Goal: Information Seeking & Learning: Learn about a topic

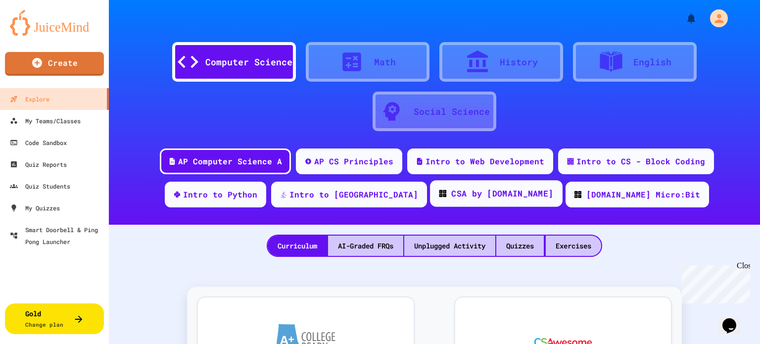
click at [467, 202] on div "CSA by [DOMAIN_NAME]" at bounding box center [496, 193] width 133 height 27
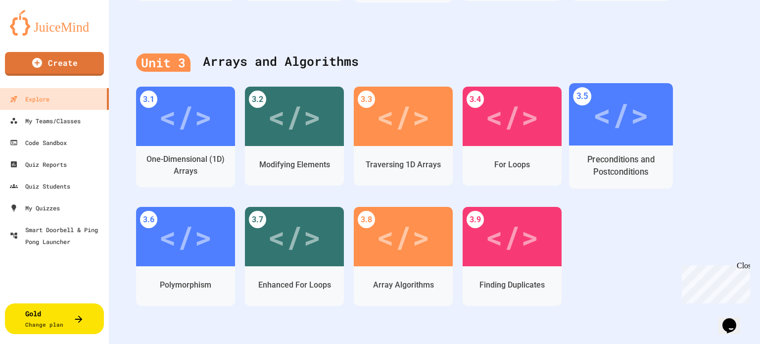
scroll to position [795, 0]
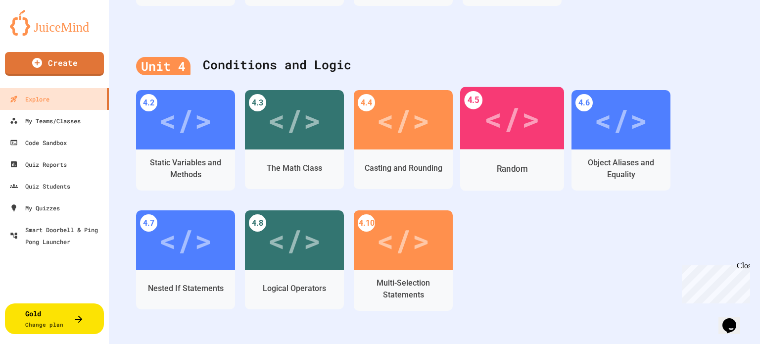
click at [504, 120] on div "</>" at bounding box center [512, 118] width 56 height 47
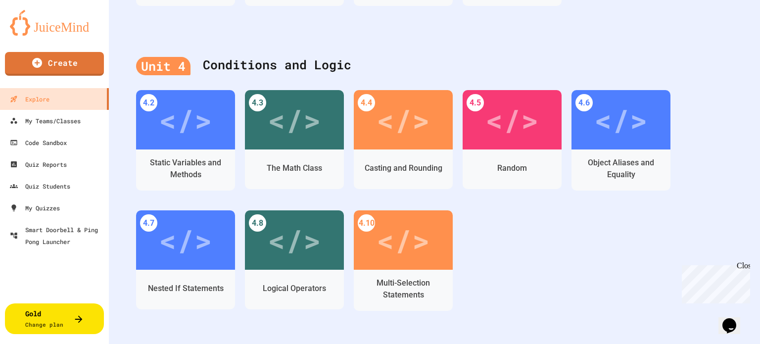
drag, startPoint x: 543, startPoint y: 39, endPoint x: 572, endPoint y: 38, distance: 29.7
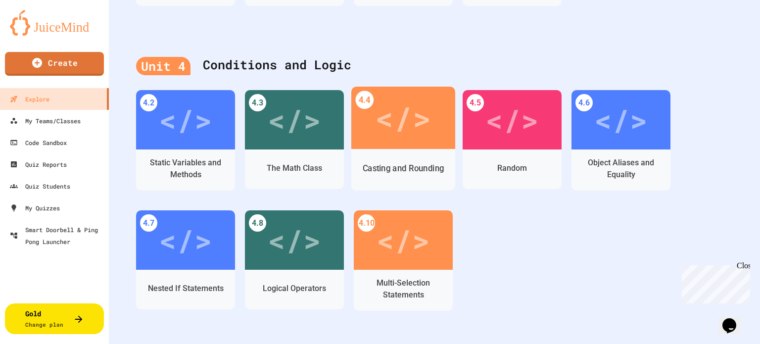
click at [415, 164] on div "Casting and Rounding" at bounding box center [404, 168] width 82 height 12
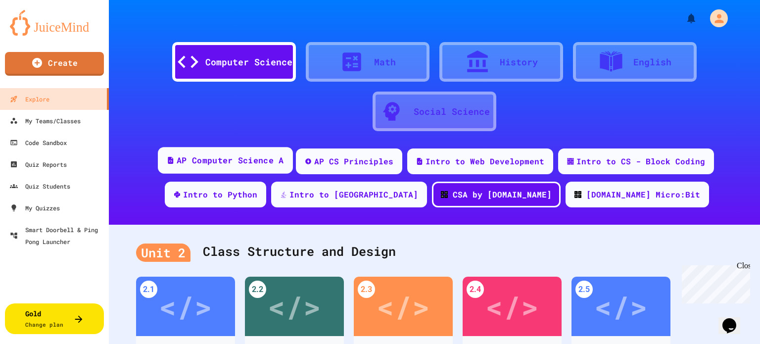
click at [273, 157] on div "AP Computer Science A" at bounding box center [230, 160] width 107 height 12
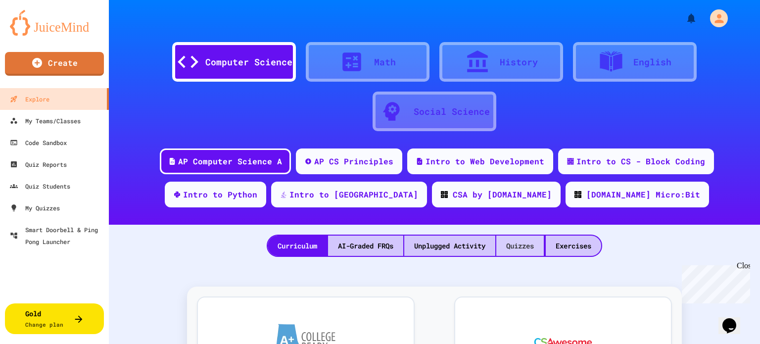
drag, startPoint x: 525, startPoint y: 245, endPoint x: 520, endPoint y: 245, distance: 5.5
click at [525, 245] on div "Quizzes" at bounding box center [520, 246] width 48 height 20
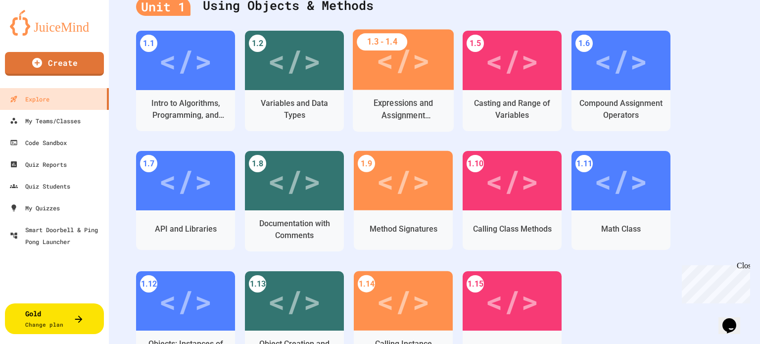
scroll to position [165, 0]
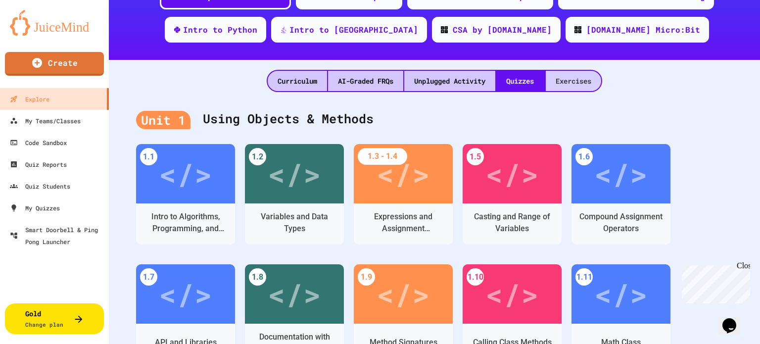
click at [595, 81] on div "Exercises" at bounding box center [573, 81] width 55 height 20
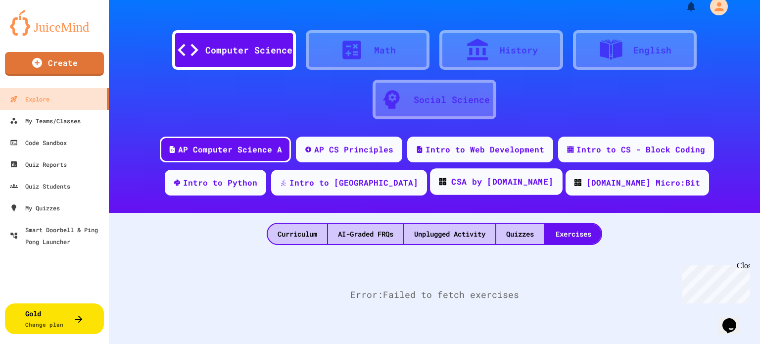
click at [489, 180] on div "CSA by [DOMAIN_NAME]" at bounding box center [502, 182] width 102 height 12
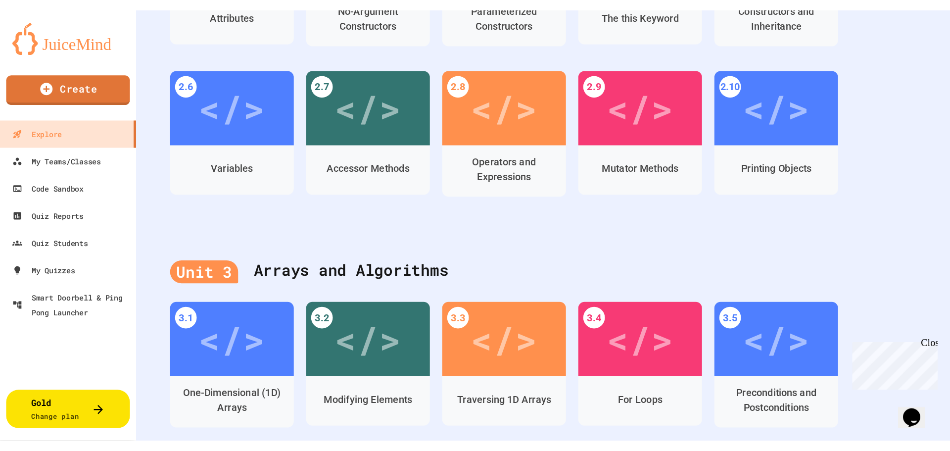
scroll to position [795, 0]
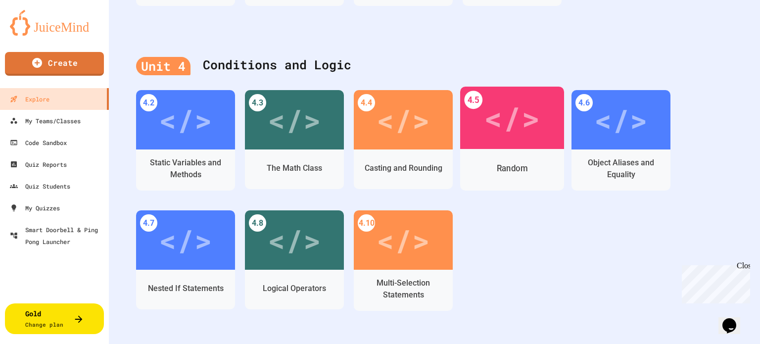
click at [519, 159] on div "Random" at bounding box center [512, 168] width 104 height 29
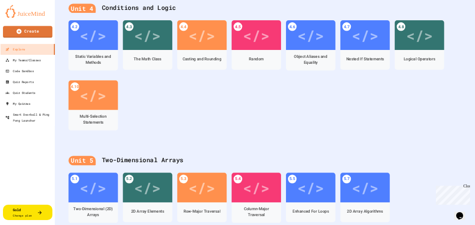
scroll to position [90, 0]
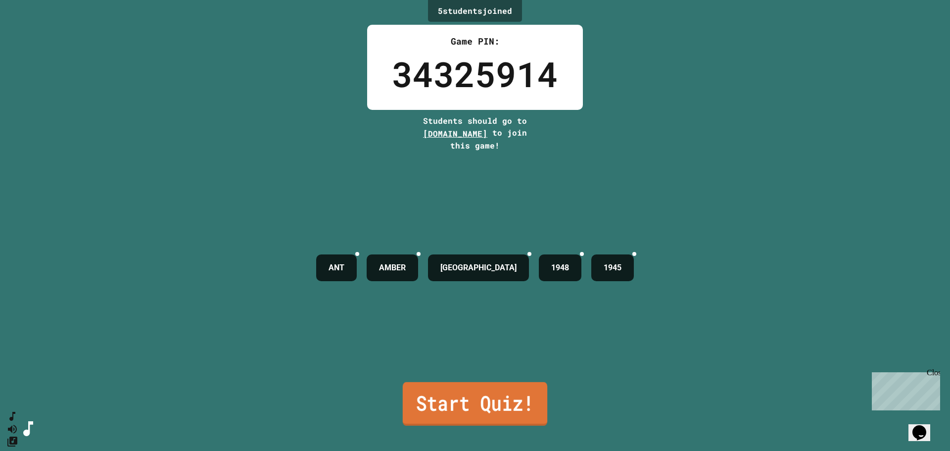
click at [482, 343] on link "Start Quiz!" at bounding box center [475, 404] width 144 height 44
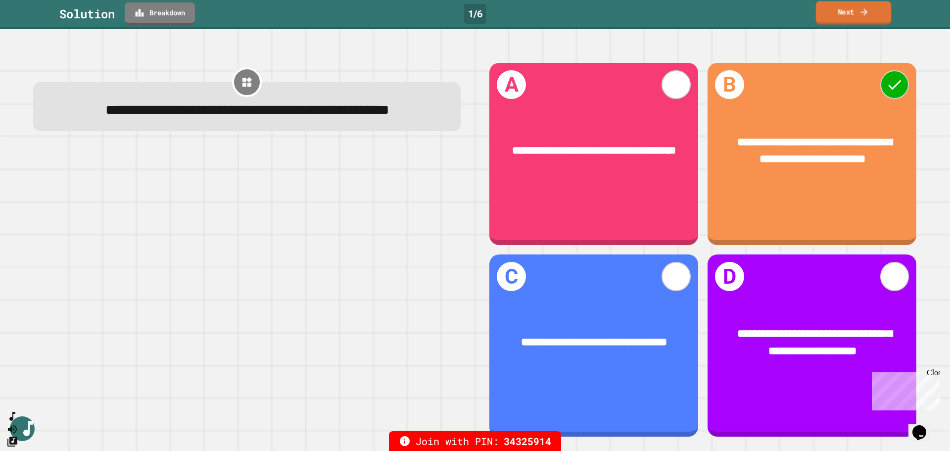
click at [760, 12] on icon at bounding box center [864, 11] width 10 height 10
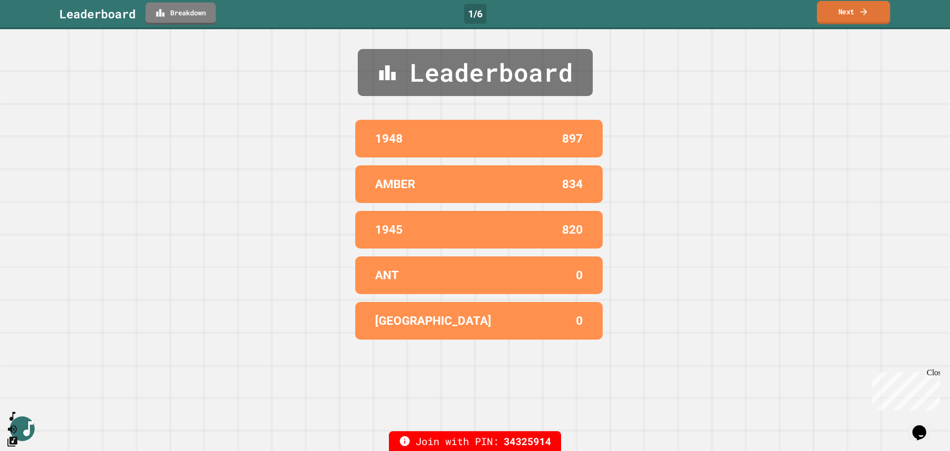
click at [760, 12] on icon at bounding box center [864, 11] width 10 height 10
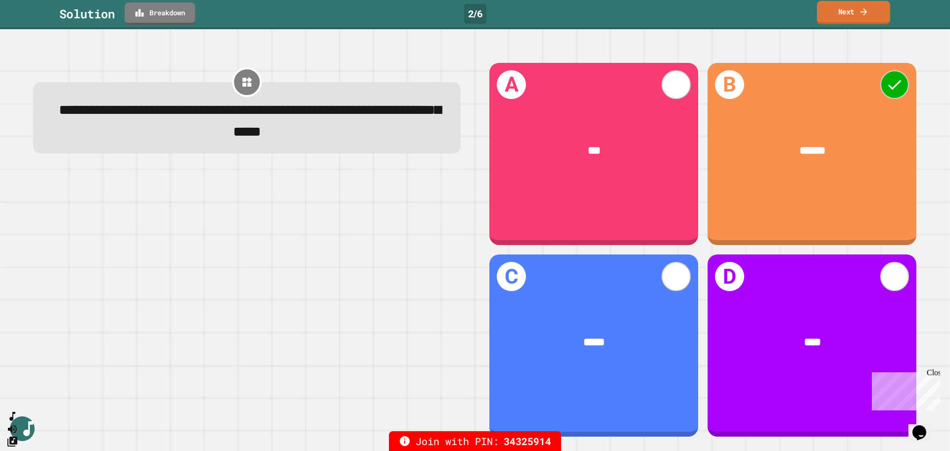
drag, startPoint x: 865, startPoint y: 12, endPoint x: 877, endPoint y: 8, distance: 12.7
click at [760, 8] on link "Next" at bounding box center [853, 12] width 73 height 23
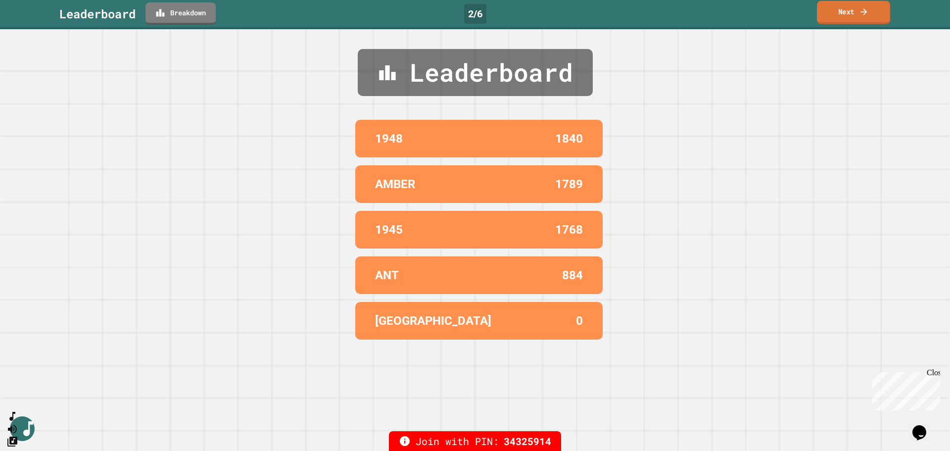
click at [760, 9] on link "Next" at bounding box center [853, 12] width 73 height 23
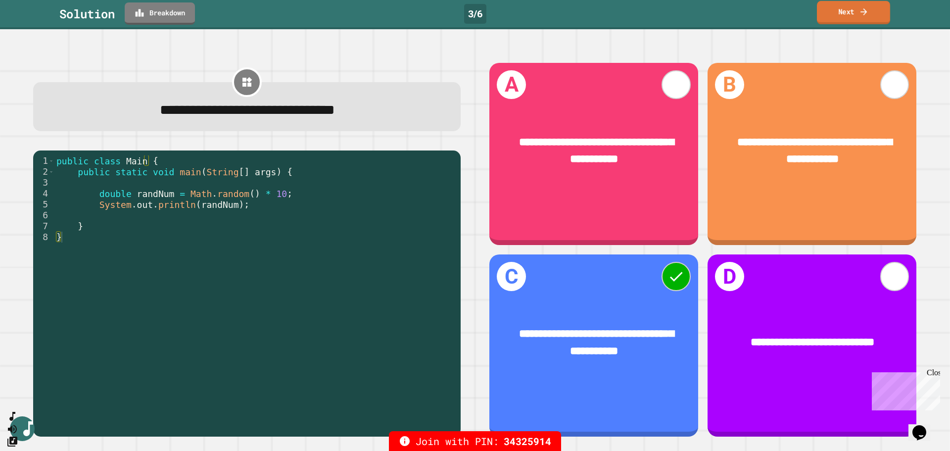
click at [760, 13] on link "Next" at bounding box center [853, 12] width 73 height 23
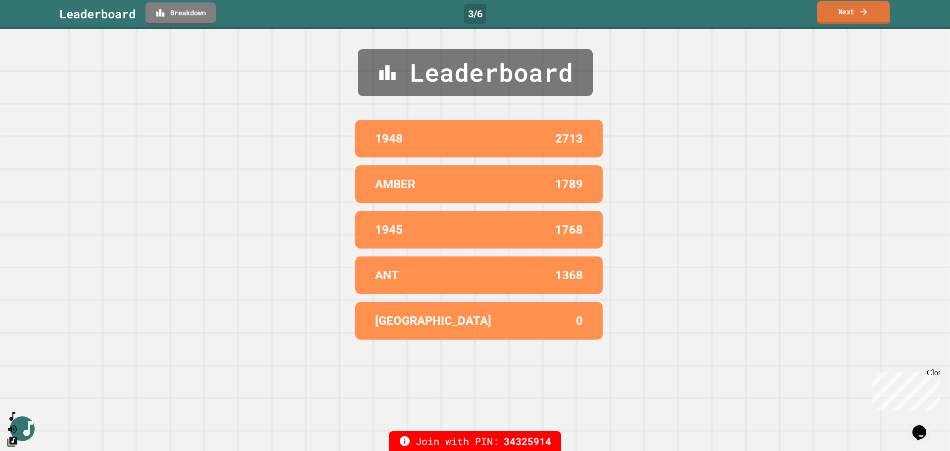
click at [760, 13] on link "Next" at bounding box center [853, 12] width 73 height 23
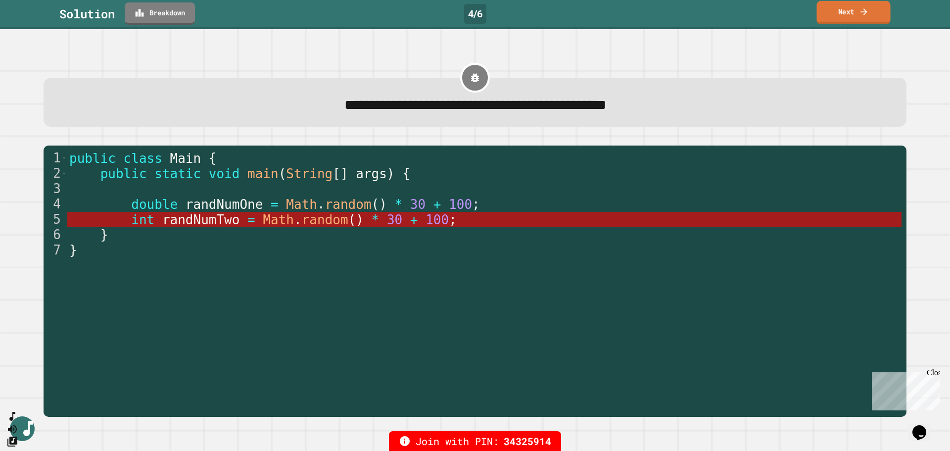
click at [760, 19] on link "Next" at bounding box center [854, 12] width 74 height 23
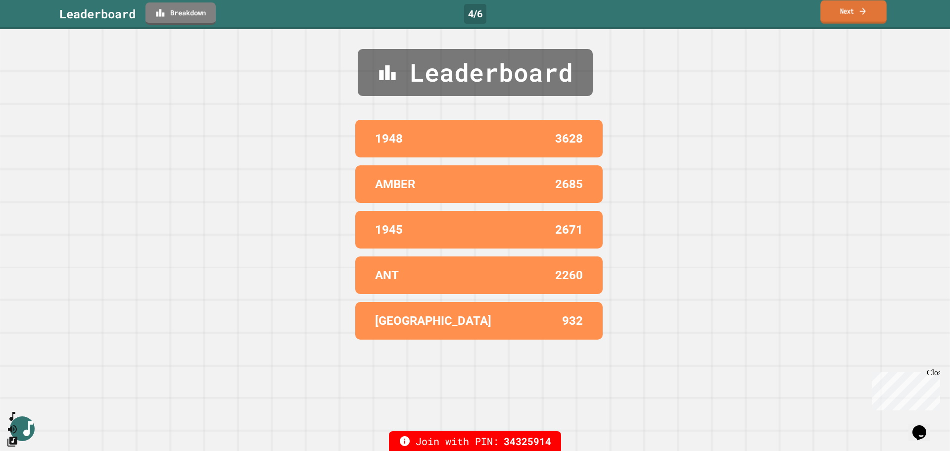
click at [760, 19] on link "Next" at bounding box center [853, 11] width 66 height 23
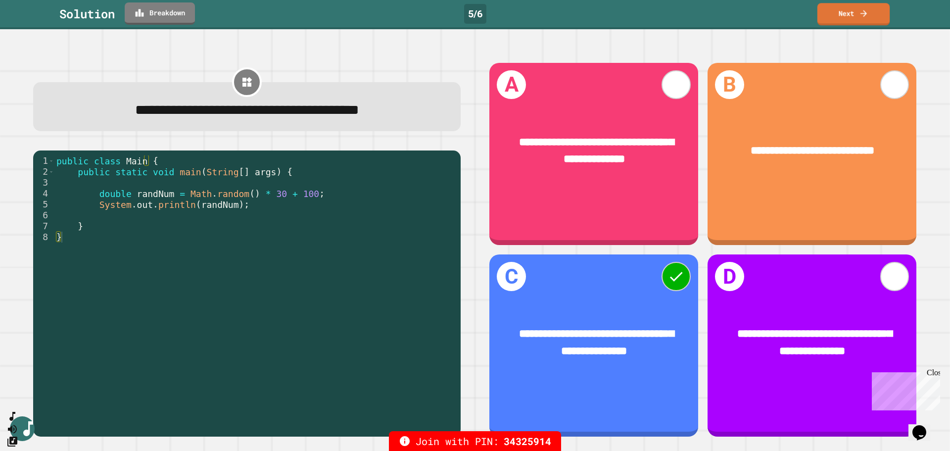
click at [760, 19] on div "Solution Breakdown 5 / 6 Next" at bounding box center [475, 13] width 950 height 22
drag, startPoint x: 176, startPoint y: 198, endPoint x: 241, endPoint y: 196, distance: 64.8
click at [241, 196] on div "public class Main { public static void main ( String [ ] args ) { double randNu…" at bounding box center [254, 291] width 401 height 272
click at [244, 197] on div "public class Main { public static void main ( String [ ] args ) { double randNu…" at bounding box center [254, 280] width 401 height 250
drag, startPoint x: 244, startPoint y: 197, endPoint x: 180, endPoint y: 195, distance: 64.4
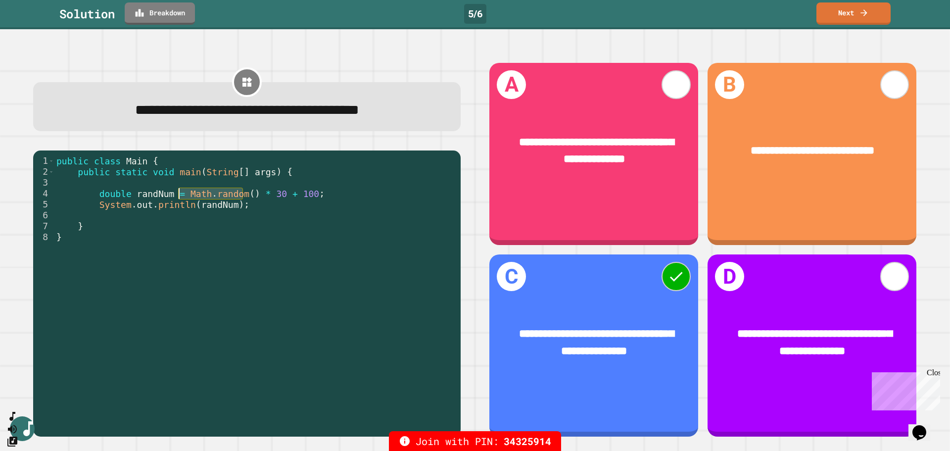
click at [180, 195] on div "public class Main { public static void main ( String [ ] args ) { double randNu…" at bounding box center [254, 291] width 401 height 272
drag, startPoint x: 269, startPoint y: 194, endPoint x: 297, endPoint y: 196, distance: 28.2
click at [297, 196] on div "public class Main { public static void main ( String [ ] args ) { double randNu…" at bounding box center [254, 291] width 401 height 272
click at [297, 196] on div "public class Main { public static void main ( String [ ] args ) { double randNu…" at bounding box center [254, 280] width 401 height 250
drag, startPoint x: 297, startPoint y: 196, endPoint x: 281, endPoint y: 196, distance: 16.3
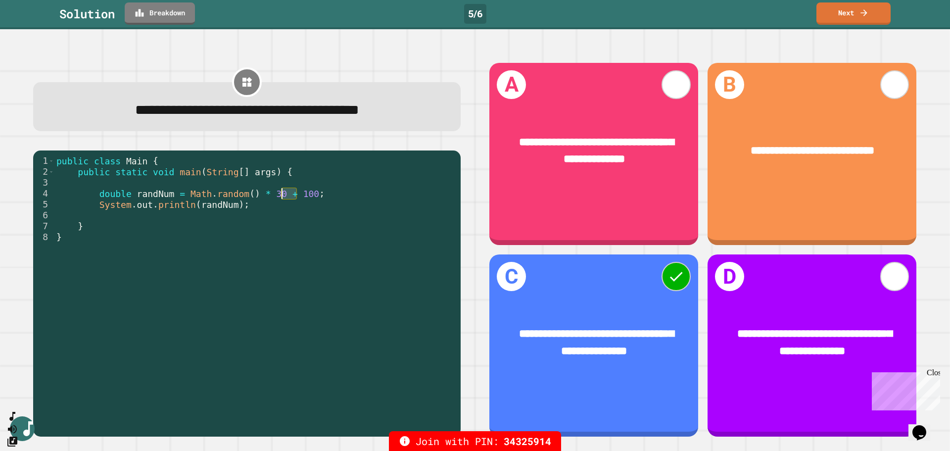
click at [281, 196] on div "public class Main { public static void main ( String [ ] args ) { double randNu…" at bounding box center [254, 291] width 401 height 272
drag, startPoint x: 179, startPoint y: 195, endPoint x: 239, endPoint y: 197, distance: 60.4
click at [239, 197] on div "public class Main { public static void main ( String [ ] args ) { double randNu…" at bounding box center [254, 291] width 401 height 272
drag, startPoint x: 270, startPoint y: 196, endPoint x: 299, endPoint y: 194, distance: 29.2
click at [299, 194] on div "public class Main { public static void main ( String [ ] args ) { double randNu…" at bounding box center [254, 291] width 401 height 272
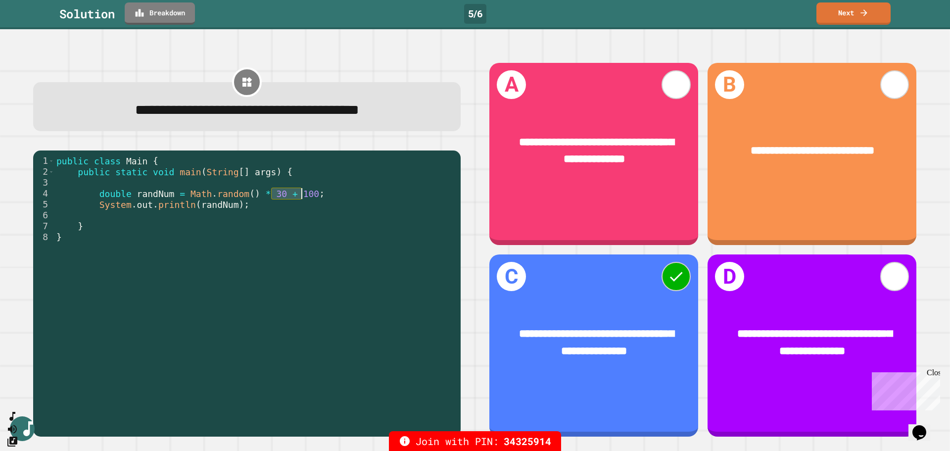
click at [297, 196] on div "public class Main { public static void main ( String [ ] args ) { double randNu…" at bounding box center [254, 280] width 401 height 250
click at [760, 14] on icon at bounding box center [864, 11] width 10 height 10
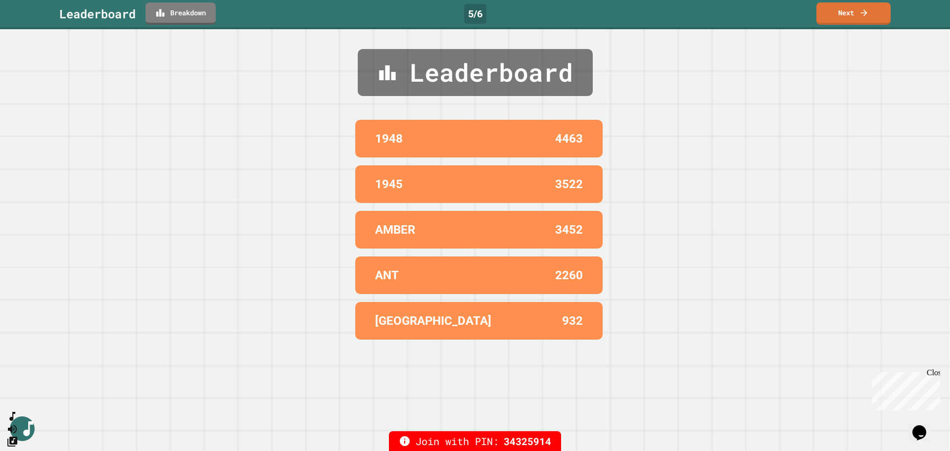
click at [760, 27] on div "Leaderboard Breakdown 5 / 6 Next" at bounding box center [475, 14] width 950 height 29
click at [760, 18] on link "Next" at bounding box center [853, 11] width 68 height 23
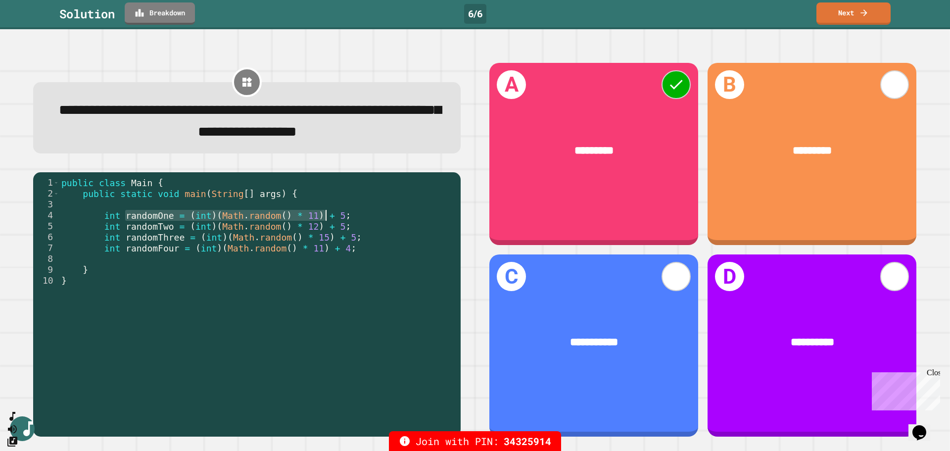
drag, startPoint x: 127, startPoint y: 217, endPoint x: 349, endPoint y: 219, distance: 221.7
click at [349, 219] on div "public class Main { public static void main ( String [ ] args ) { int randomOne…" at bounding box center [257, 302] width 396 height 250
click at [349, 219] on div "public class Main { public static void main ( String [ ] args ) { int randomOne…" at bounding box center [257, 291] width 396 height 229
type textarea "**********"
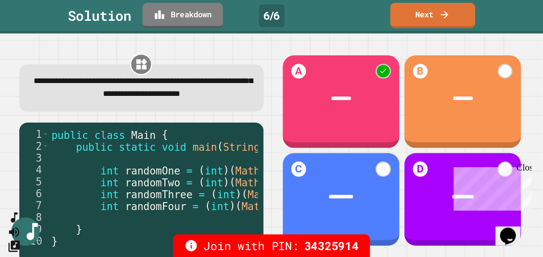
scroll to position [14, 0]
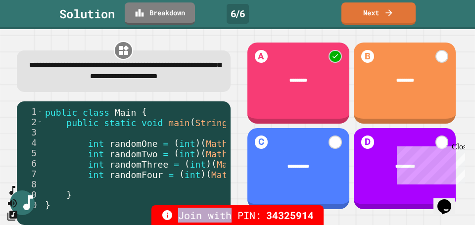
drag, startPoint x: 115, startPoint y: 208, endPoint x: 234, endPoint y: 207, distance: 118.8
click at [234, 207] on div "Join with PIN: 34325914" at bounding box center [237, 215] width 475 height 20
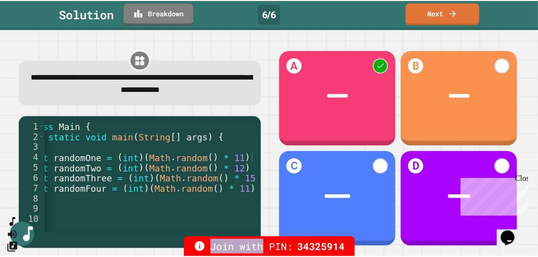
scroll to position [0, 69]
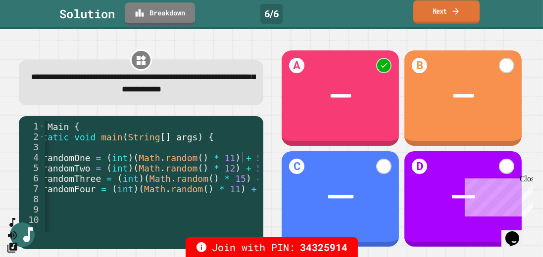
click at [446, 15] on link "Next" at bounding box center [446, 11] width 66 height 23
